Goal: Find specific fact

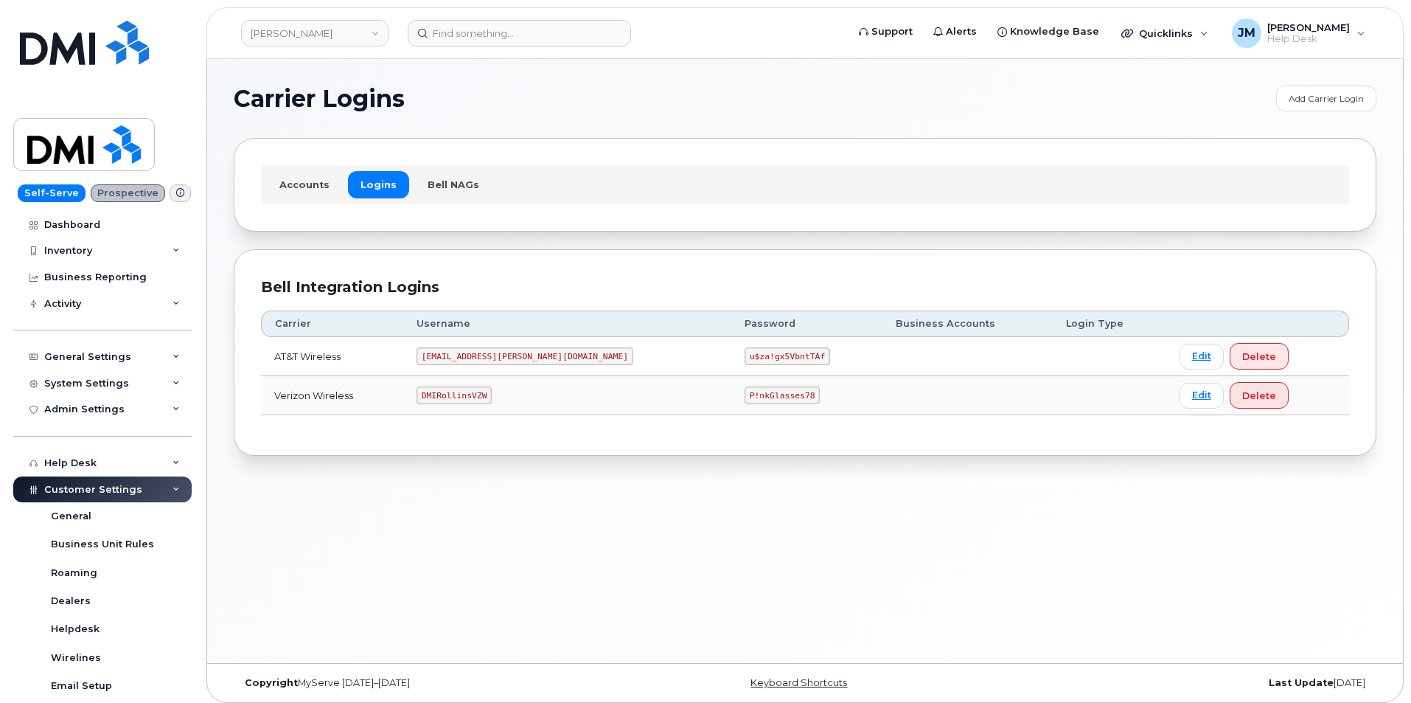
click at [453, 395] on code "DMIRollinsVZW" at bounding box center [454, 395] width 75 height 18
copy code "DMIRollinsVZW"
click at [745, 395] on code "P!nkGlasses78" at bounding box center [782, 395] width 75 height 18
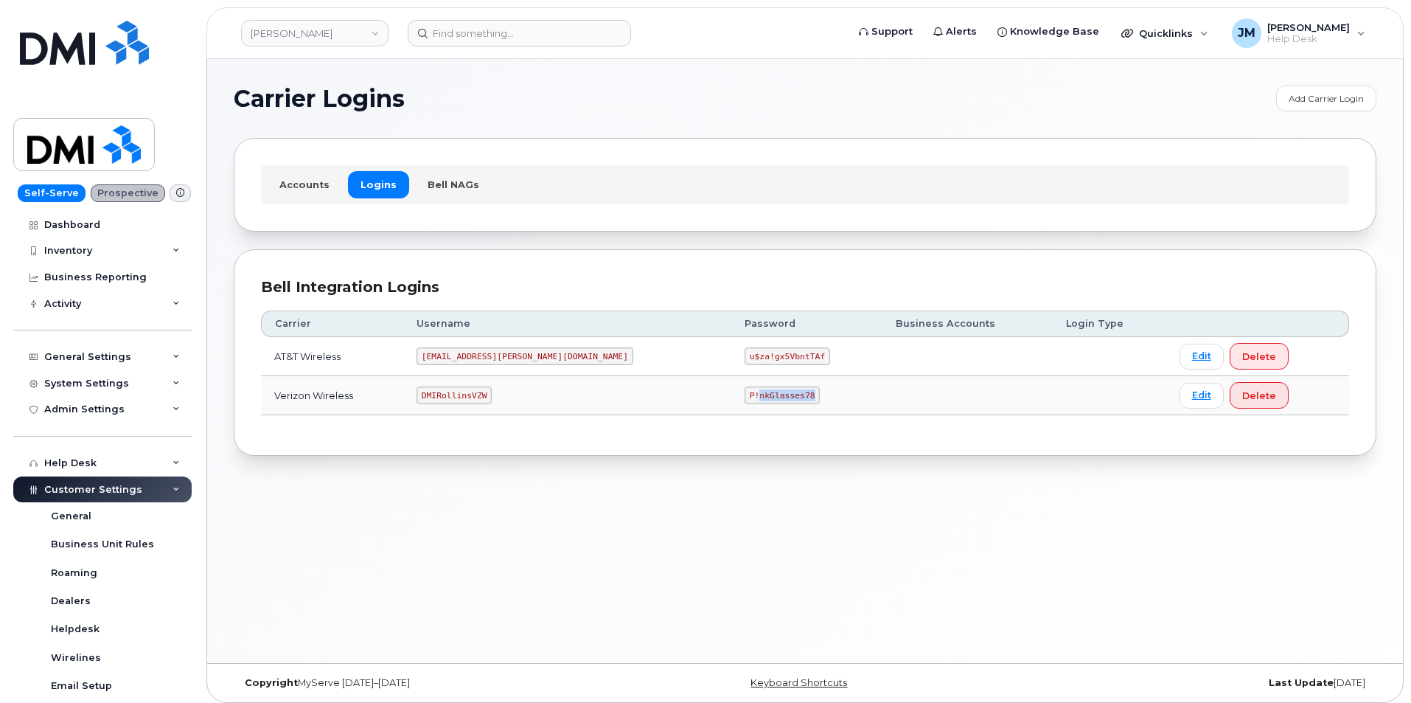
click at [745, 395] on code "P!nkGlasses78" at bounding box center [782, 395] width 75 height 18
copy code "P!nkGlasses78"
